Goal: Register for event/course

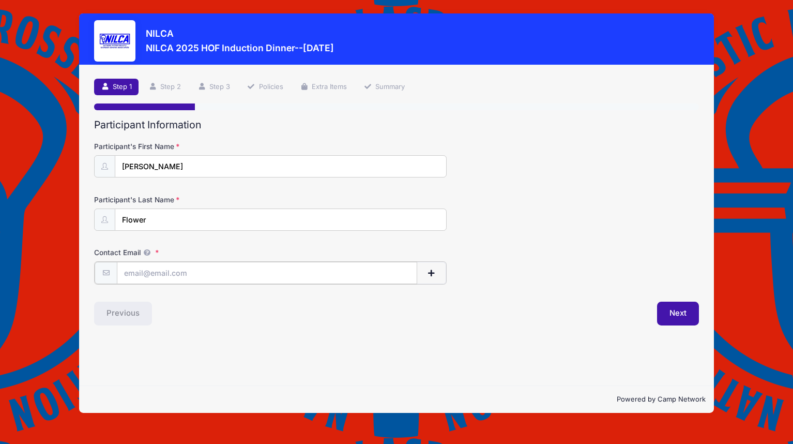
click at [184, 275] on input "Contact Email" at bounding box center [267, 273] width 300 height 22
type input "[EMAIL_ADDRESS][DOMAIN_NAME]"
click at [217, 300] on div "Participant Information Participant's First Name [PERSON_NAME] Participant's La…" at bounding box center [396, 221] width 605 height 205
click at [674, 308] on button "Next" at bounding box center [678, 312] width 42 height 24
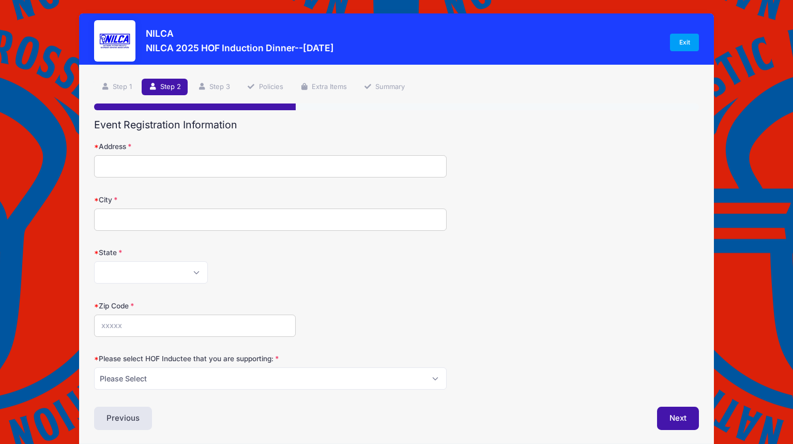
scroll to position [40, 0]
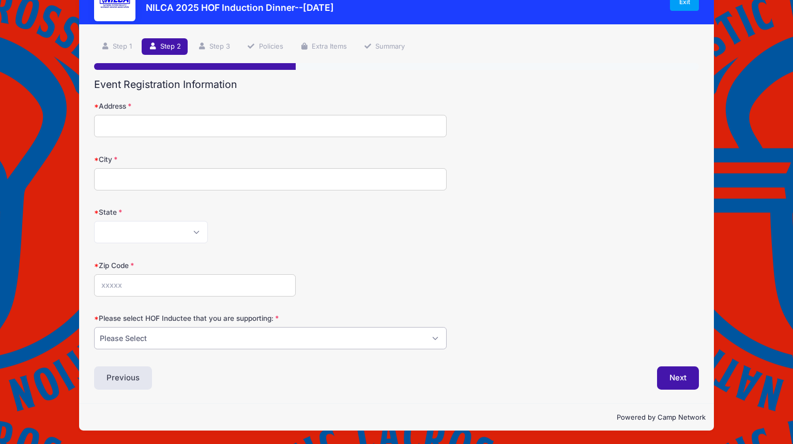
click at [203, 339] on select "Please Select [PERSON_NAME] [PERSON_NAME] [PERSON_NAME] [PERSON_NAME] [PERSON_N…" at bounding box center [270, 338] width 353 height 22
select select "[PERSON_NAME]"
click at [215, 378] on div "Previous" at bounding box center [243, 378] width 308 height 24
click at [120, 125] on input "Address" at bounding box center [270, 126] width 353 height 22
type input "[STREET_ADDRESS][PERSON_NAME]"
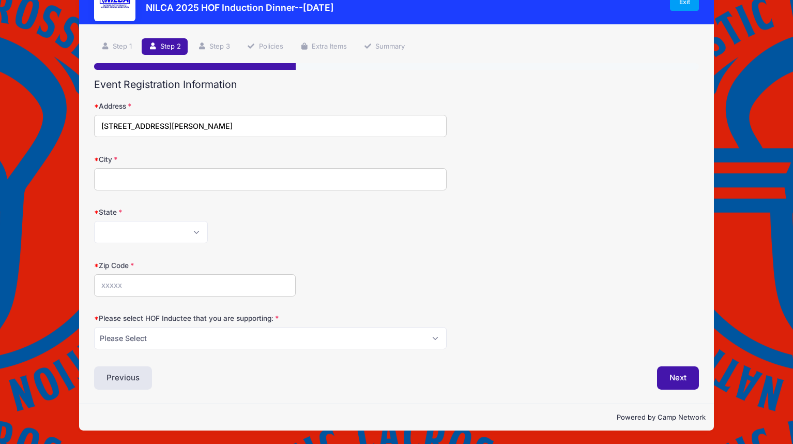
type input "Burns"
select select "TN"
type input "37029"
click at [441, 230] on div "[US_STATE] [US_STATE] [US_STATE] [US_STATE] [US_STATE] Armed Forces Africa Arme…" at bounding box center [270, 232] width 353 height 22
click at [676, 375] on button "Next" at bounding box center [678, 378] width 42 height 24
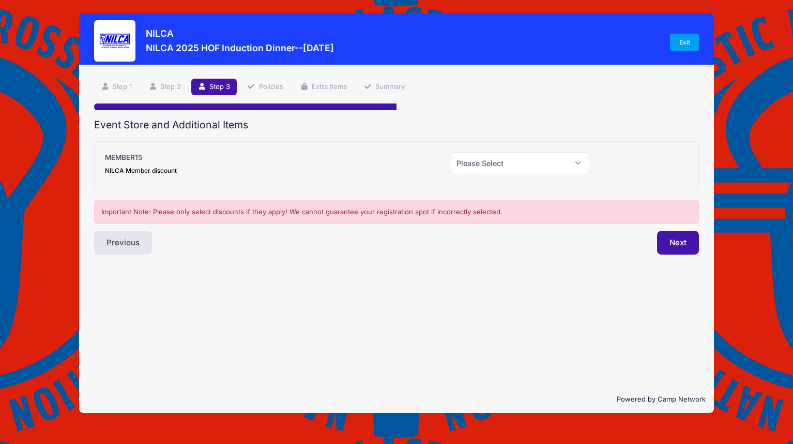
scroll to position [0, 0]
click at [517, 164] on select "Please Select Yes (-$15.00) No" at bounding box center [520, 163] width 139 height 22
select select "1"
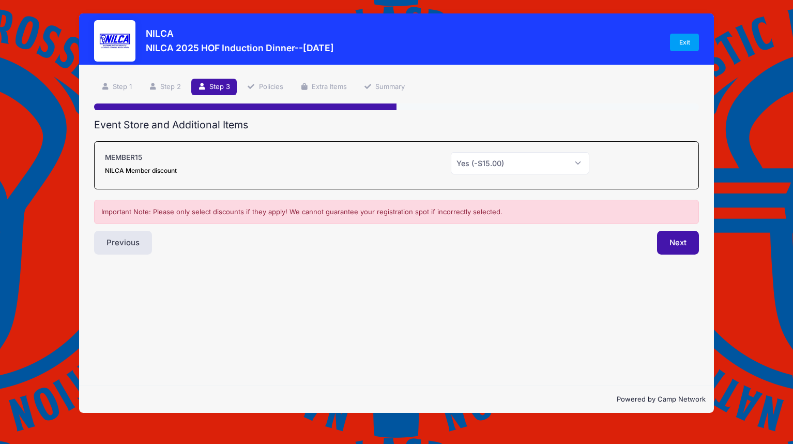
click at [378, 265] on div "Step 3 /7 Step 1 Step 2 Step 3 Policies Extra Items Summary Participant Informa…" at bounding box center [396, 225] width 635 height 321
click at [676, 241] on button "Next" at bounding box center [678, 243] width 42 height 24
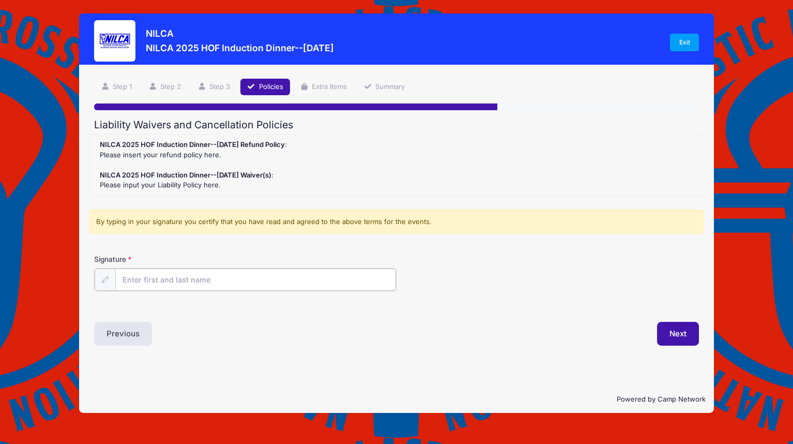
click at [168, 285] on input "Signature" at bounding box center [255, 279] width 281 height 22
type input "[PERSON_NAME]"
click at [680, 331] on button "Next" at bounding box center [678, 333] width 42 height 24
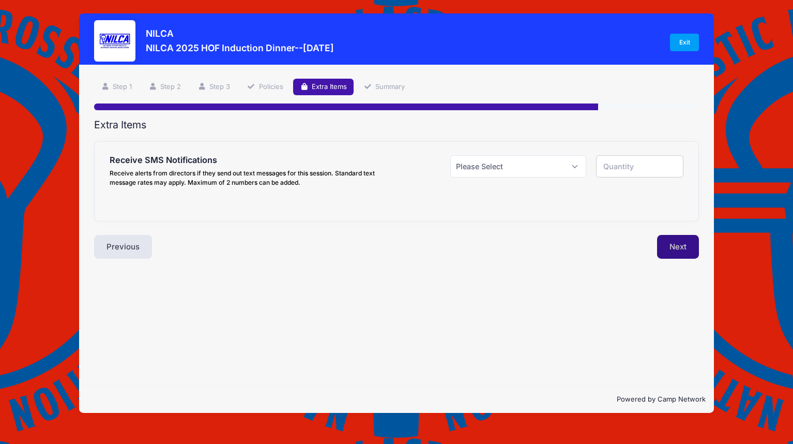
click at [680, 247] on button "Next" at bounding box center [678, 247] width 42 height 24
click at [574, 165] on select "Please Select Yes ($0.00) No" at bounding box center [518, 166] width 136 height 22
select select "0"
type input "0"
click at [668, 244] on button "Next" at bounding box center [678, 247] width 42 height 24
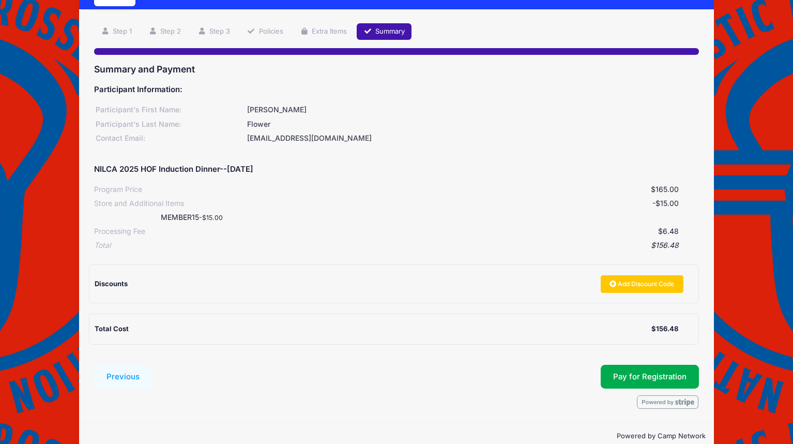
scroll to position [48, 0]
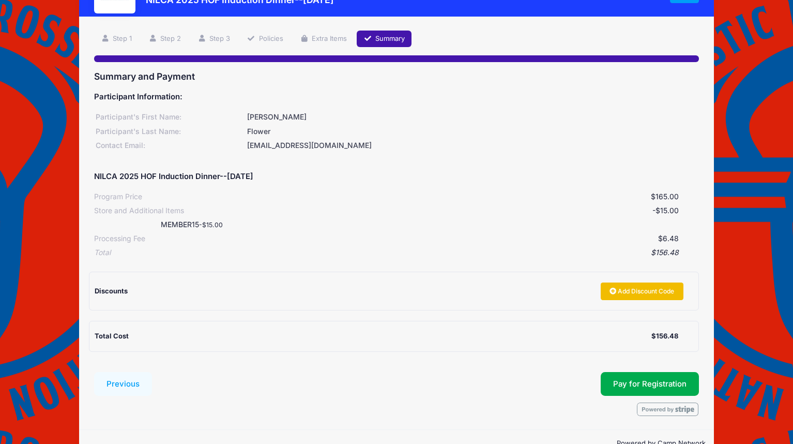
click at [640, 287] on link "Add Discount Code" at bounding box center [642, 291] width 83 height 18
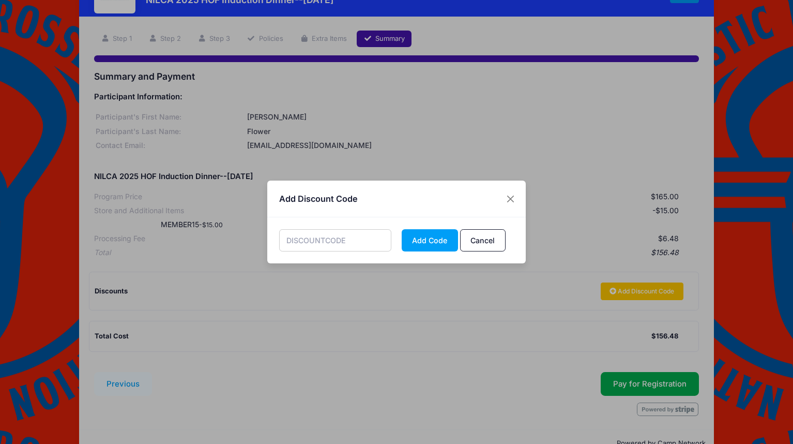
click at [347, 241] on input "text" at bounding box center [335, 240] width 113 height 22
type input "MEMBER15"
click at [423, 240] on button "Add Code" at bounding box center [430, 240] width 56 height 22
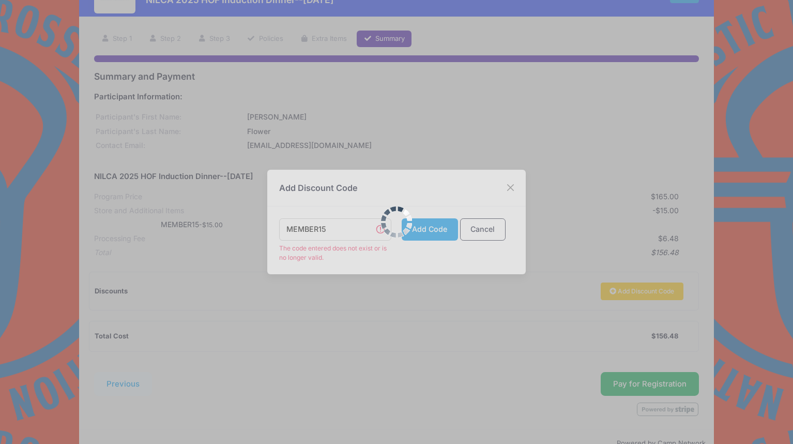
scroll to position [74, 0]
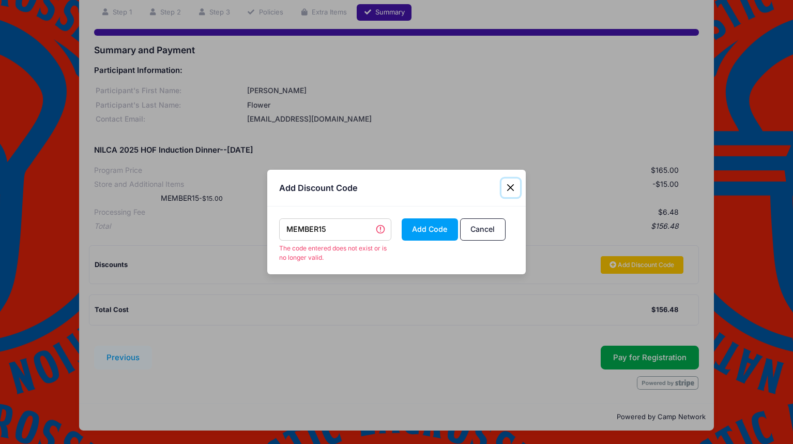
click at [513, 186] on button "Close" at bounding box center [511, 187] width 19 height 19
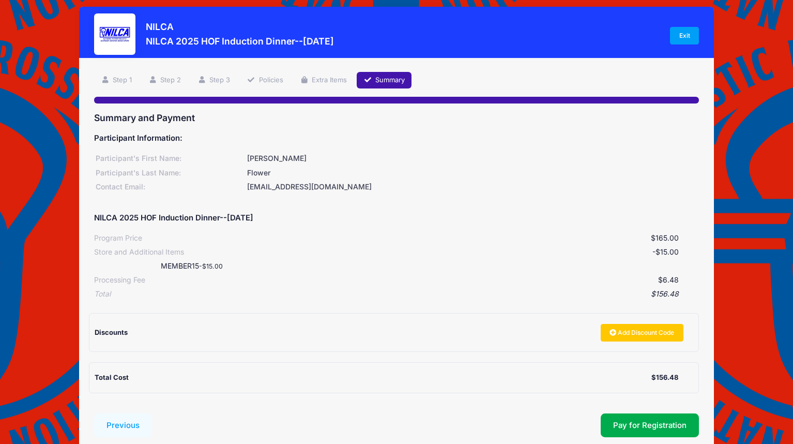
scroll to position [5, 0]
